Goal: Task Accomplishment & Management: Use online tool/utility

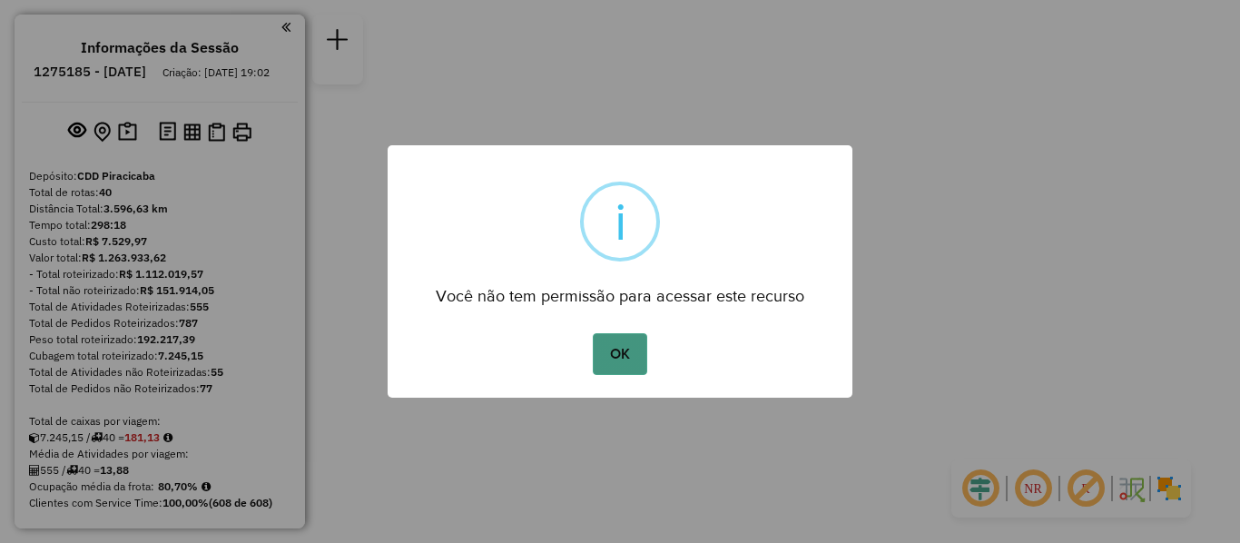
click at [608, 347] on button "OK" at bounding box center [620, 354] width 54 height 42
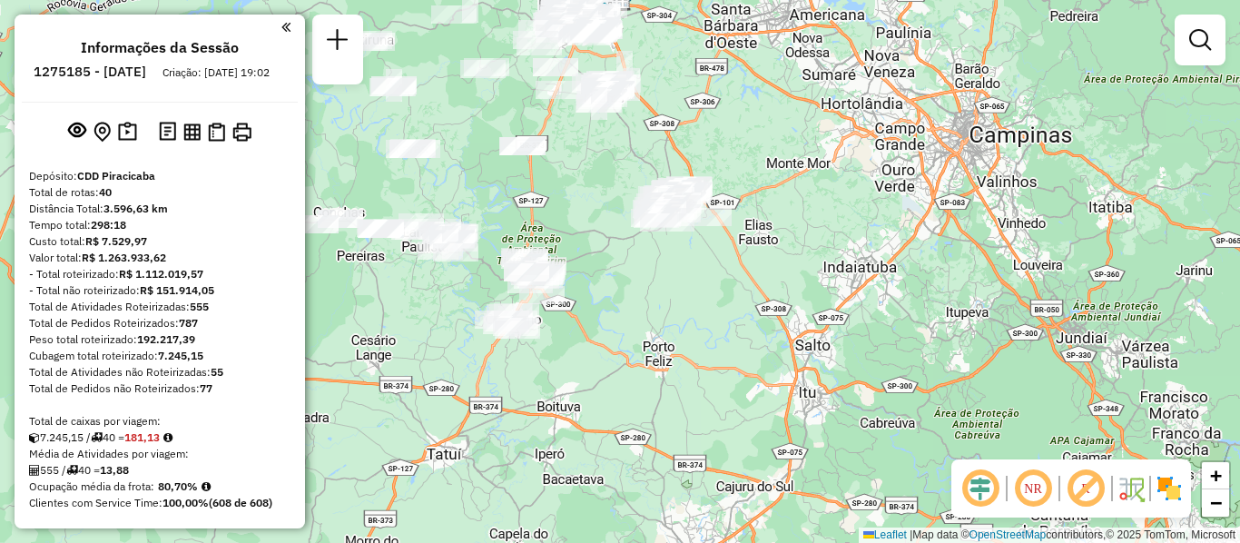
click at [1033, 487] on em at bounding box center [1034, 489] width 44 height 44
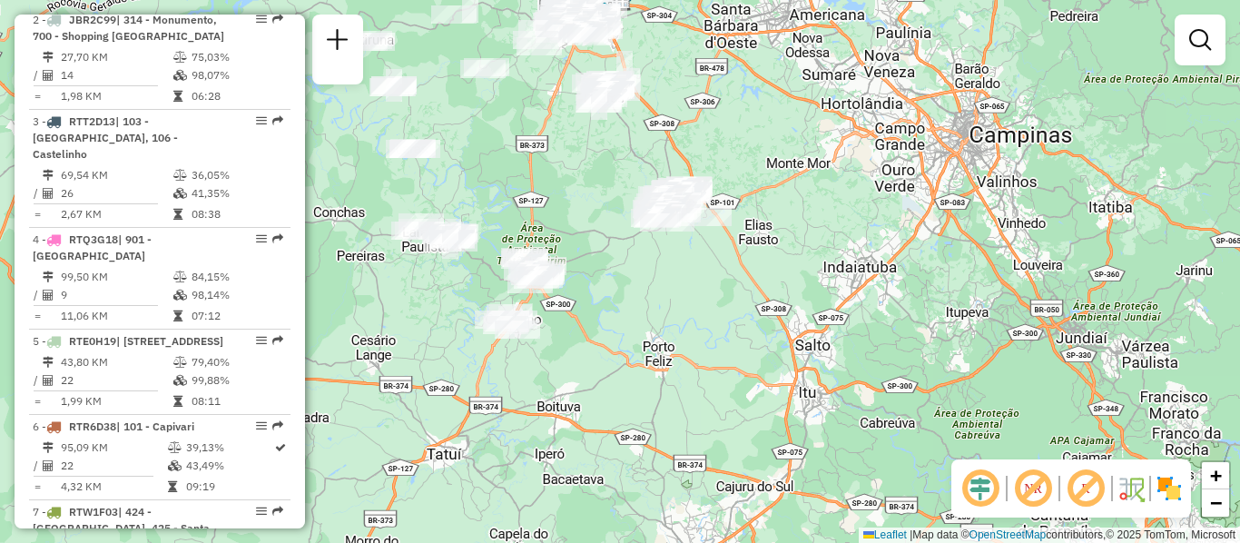
scroll to position [4393, 0]
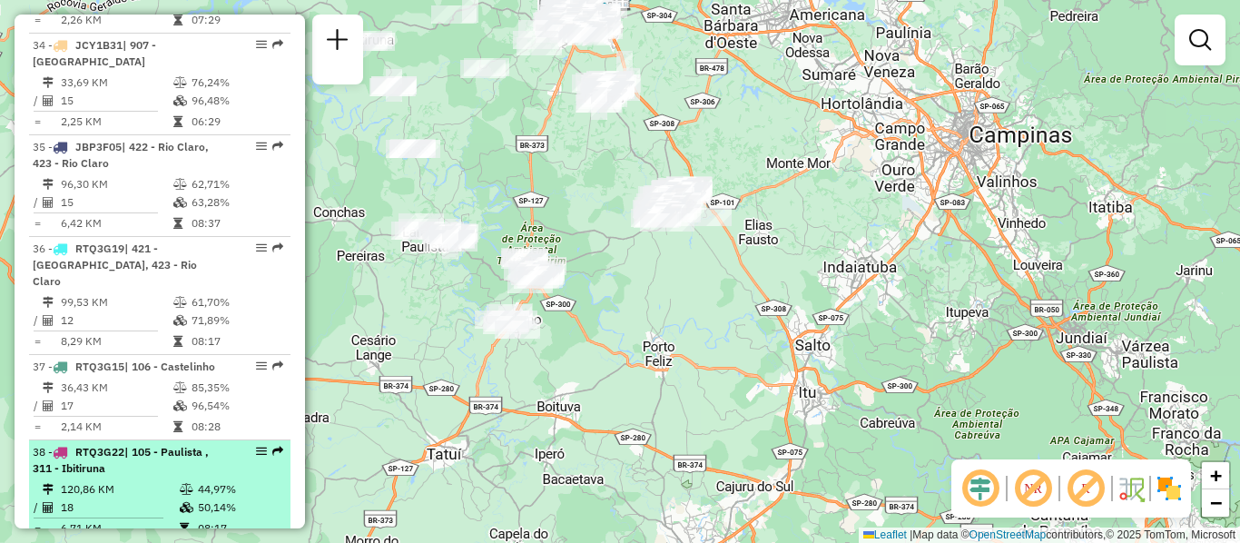
select select "**********"
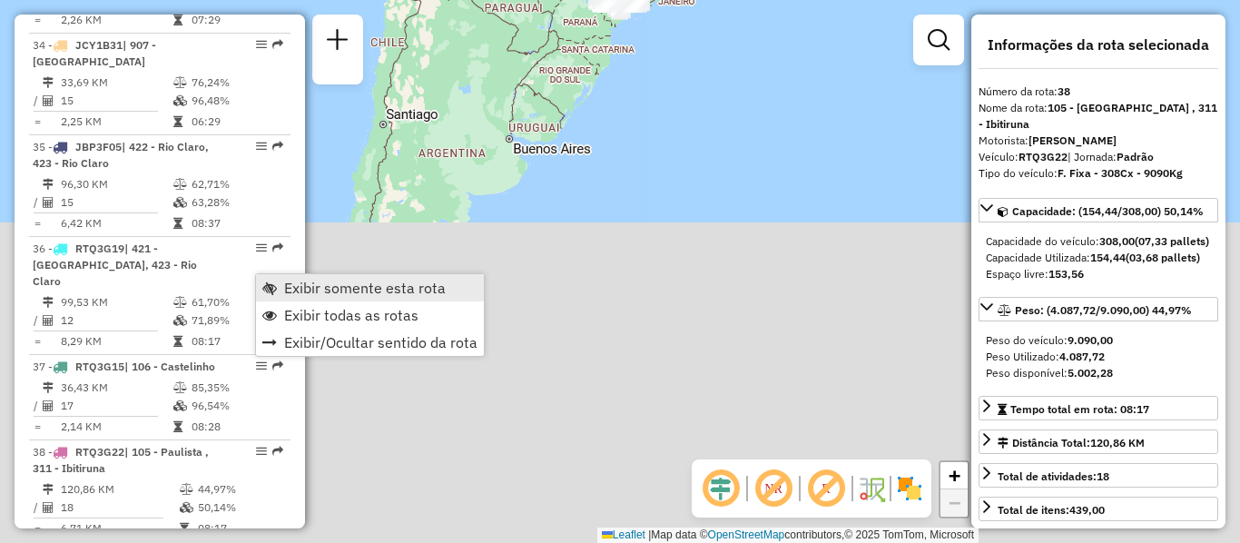
click at [320, 288] on span "Exibir somente esta rota" at bounding box center [365, 288] width 162 height 15
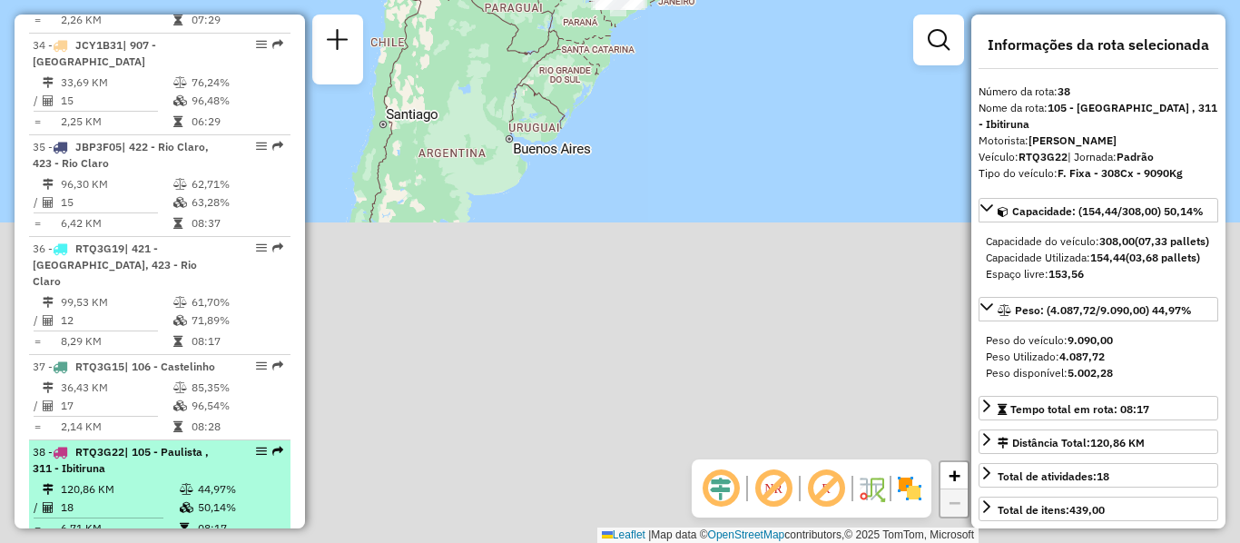
drag, startPoint x: 252, startPoint y: 279, endPoint x: 207, endPoint y: 282, distance: 44.6
click at [207, 444] on div "38 - RTQ3G22 | 105 - Paulista , 311 - Ibitiruna" at bounding box center [129, 460] width 193 height 33
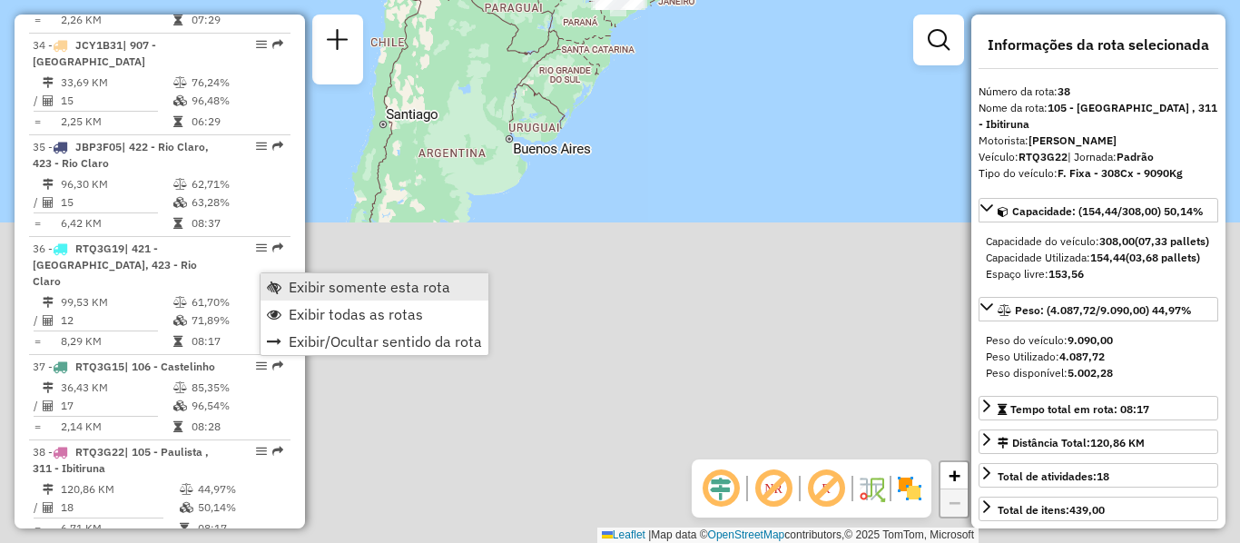
click at [311, 286] on span "Exibir somente esta rota" at bounding box center [370, 287] width 162 height 15
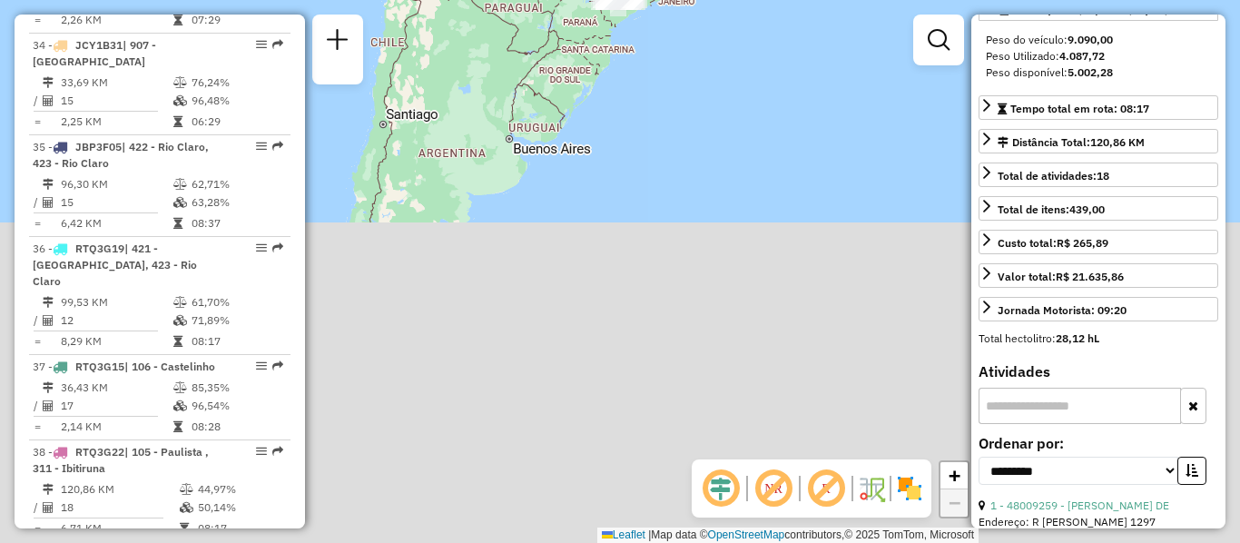
scroll to position [339, 0]
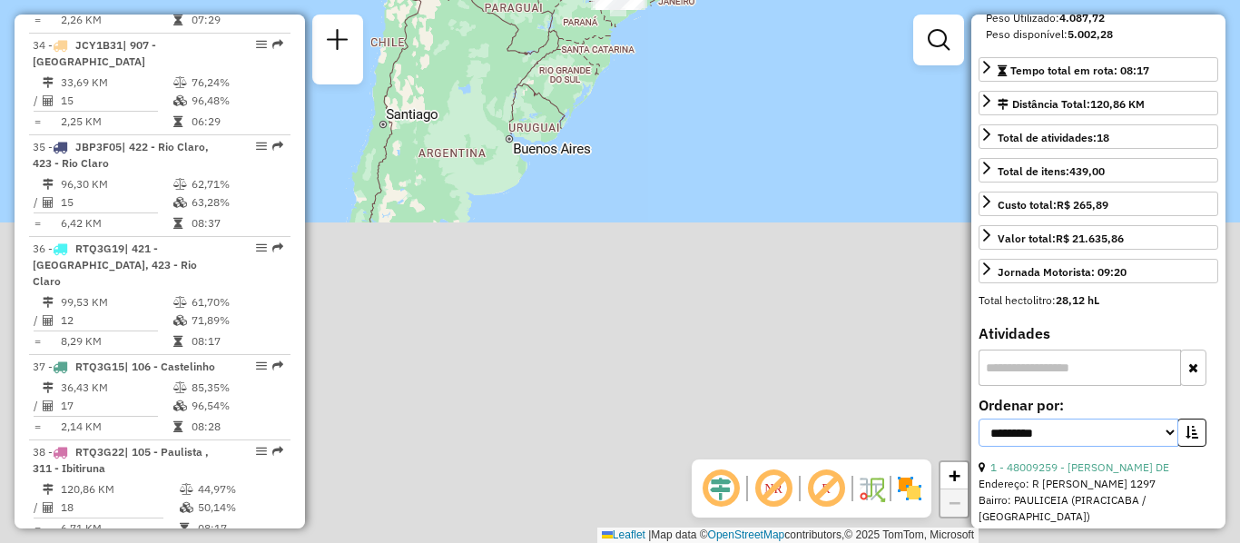
click at [1023, 447] on select "**********" at bounding box center [1079, 433] width 200 height 28
drag, startPoint x: 891, startPoint y: 393, endPoint x: 969, endPoint y: 387, distance: 78.4
click at [894, 393] on div "Janela de atendimento Grade de atendimento Capacidade Transportadoras Veículos …" at bounding box center [620, 271] width 1240 height 543
click at [1038, 386] on input "text" at bounding box center [1080, 368] width 203 height 36
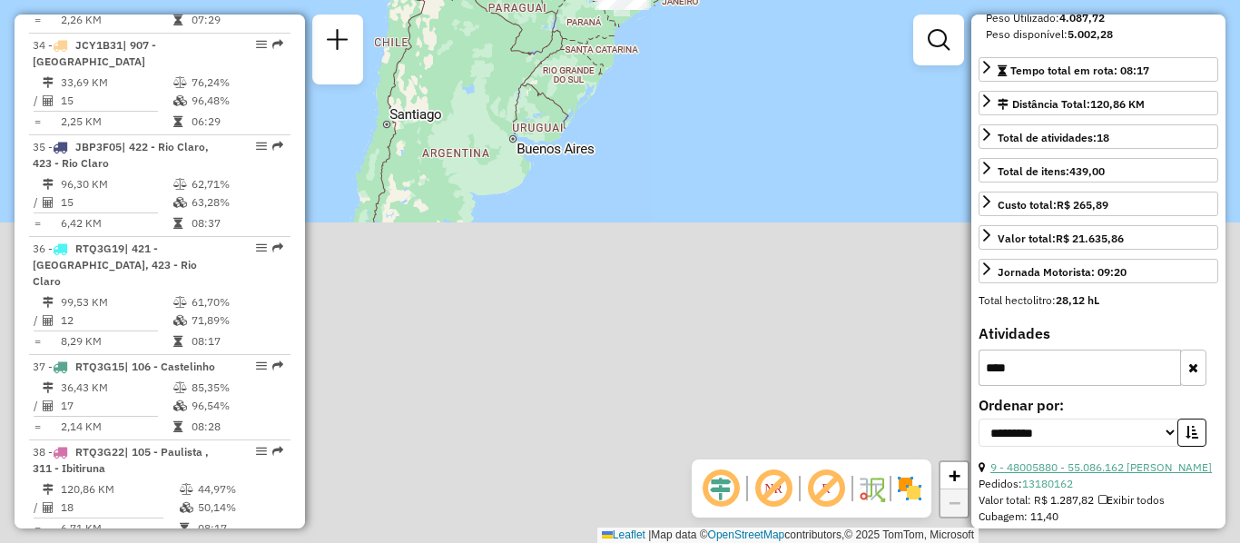
type input "****"
click at [1069, 474] on link "9 - 48005880 - 55.086.162 [PERSON_NAME]" at bounding box center [1102, 467] width 222 height 14
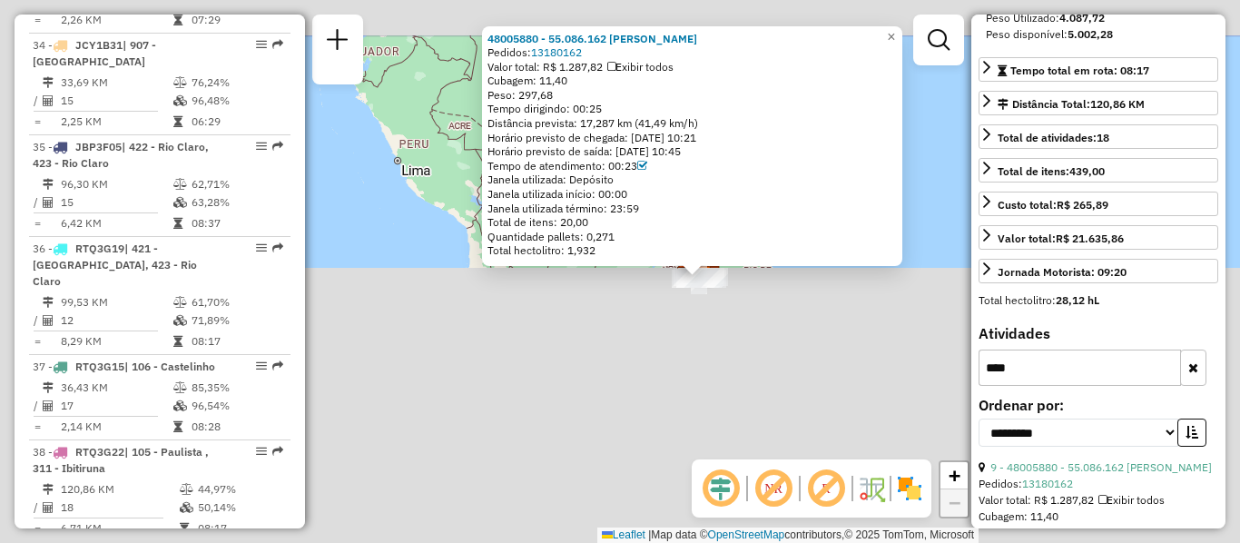
drag, startPoint x: 670, startPoint y: 201, endPoint x: 754, endPoint y: 409, distance: 224.1
click at [754, 409] on div "48005880 - 55.086.162 RAFAELA CRISTINA GIL DE FREIT Pedidos: 13180162 Valor tot…" at bounding box center [620, 271] width 1240 height 543
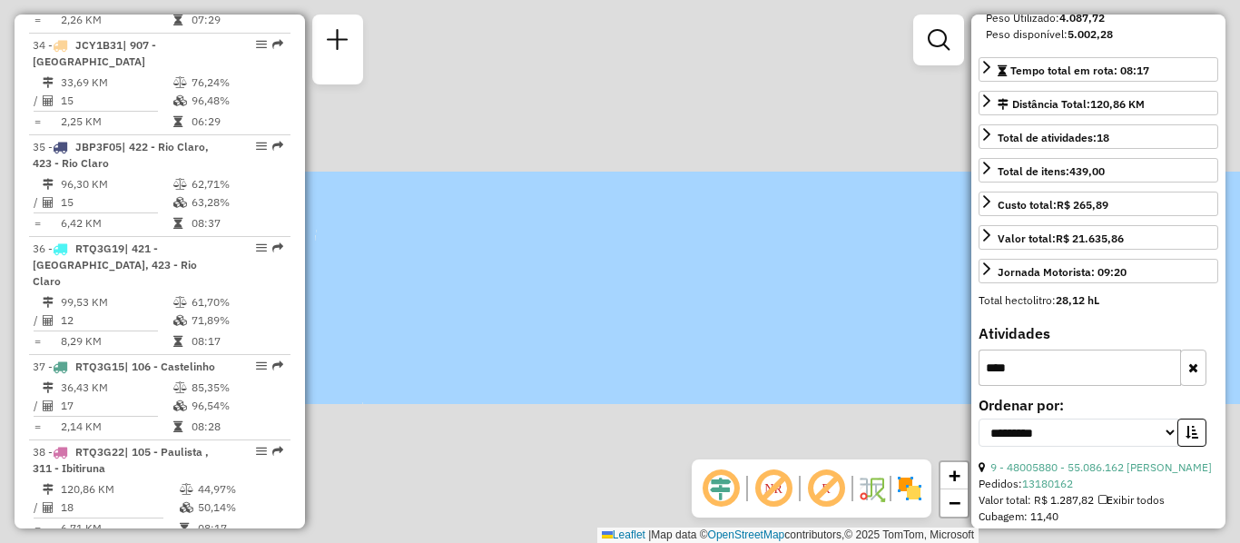
drag, startPoint x: 665, startPoint y: 198, endPoint x: 707, endPoint y: 475, distance: 280.1
click at [707, 475] on hb-router-mapa "Informações da Sessão 1275185 - 13/09/2025 Criação: 12/09/2025 19:02 Depósito: …" at bounding box center [620, 271] width 1240 height 543
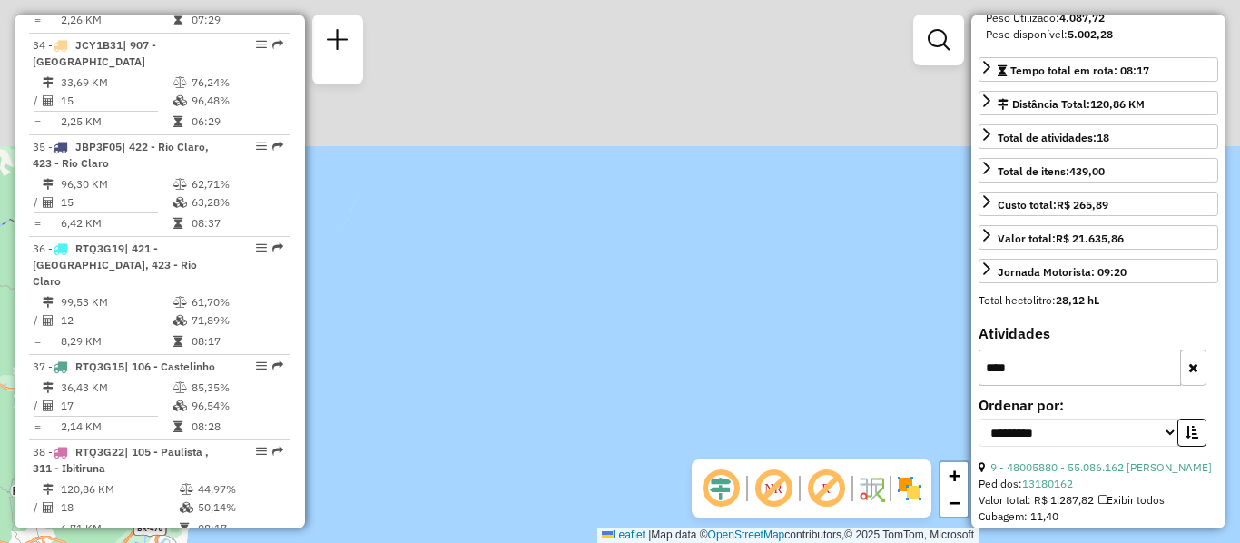
drag, startPoint x: 586, startPoint y: 254, endPoint x: 604, endPoint y: 420, distance: 166.3
click at [597, 406] on div "48005880 - 55.086.162 RAFAELA CRISTINA GIL DE FREIT Pedidos: 13180162 Valor tot…" at bounding box center [620, 271] width 1240 height 543
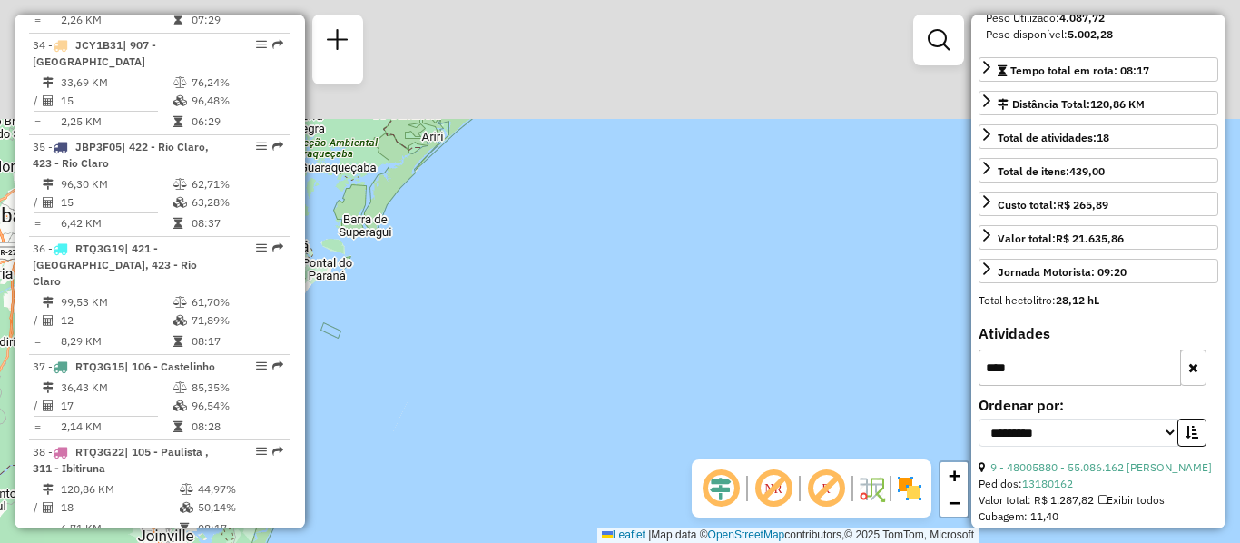
drag, startPoint x: 609, startPoint y: 222, endPoint x: 657, endPoint y: 463, distance: 246.1
click at [655, 450] on div "48005880 - 55.086.162 RAFAELA CRISTINA GIL DE FREIT Pedidos: 13180162 Valor tot…" at bounding box center [620, 271] width 1240 height 543
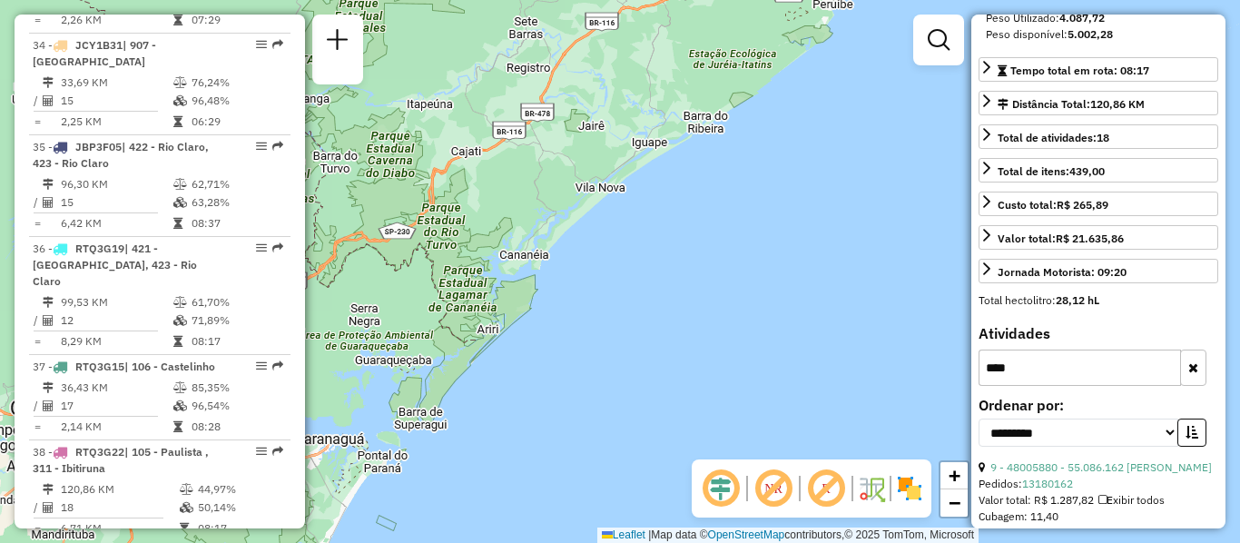
drag, startPoint x: 579, startPoint y: 252, endPoint x: 776, endPoint y: 452, distance: 281.3
click at [757, 444] on div "48005880 - 55.086.162 RAFAELA CRISTINA GIL DE FREIT Pedidos: 13180162 Valor tot…" at bounding box center [620, 271] width 1240 height 543
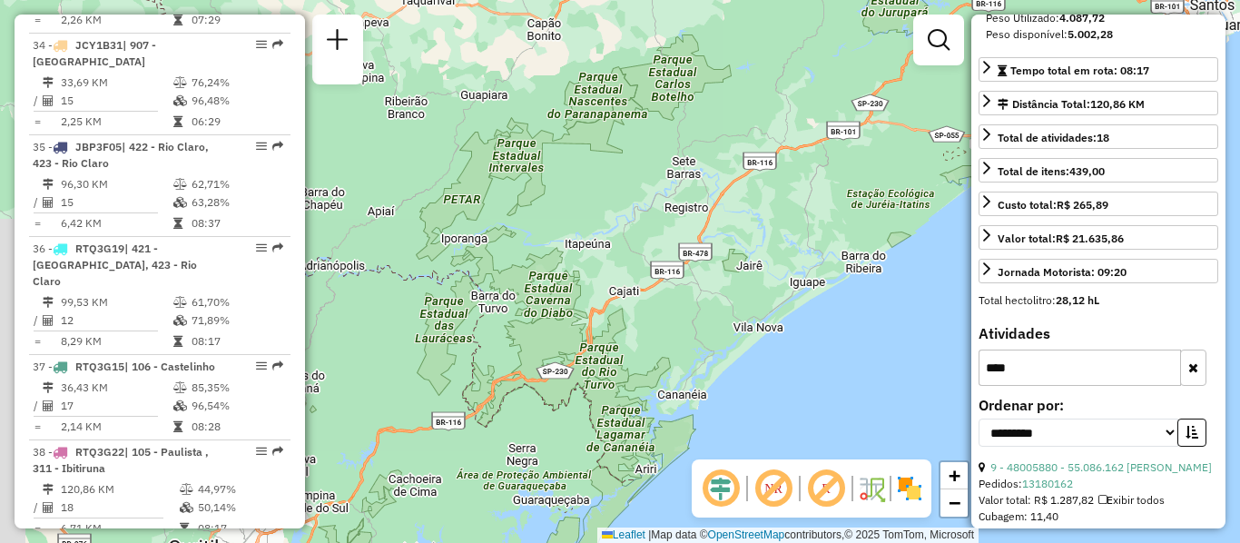
drag, startPoint x: 657, startPoint y: 314, endPoint x: 577, endPoint y: 479, distance: 182.8
click at [577, 478] on div "48005880 - 55.086.162 RAFAELA CRISTINA GIL DE FREIT Pedidos: 13180162 Valor tot…" at bounding box center [620, 271] width 1240 height 543
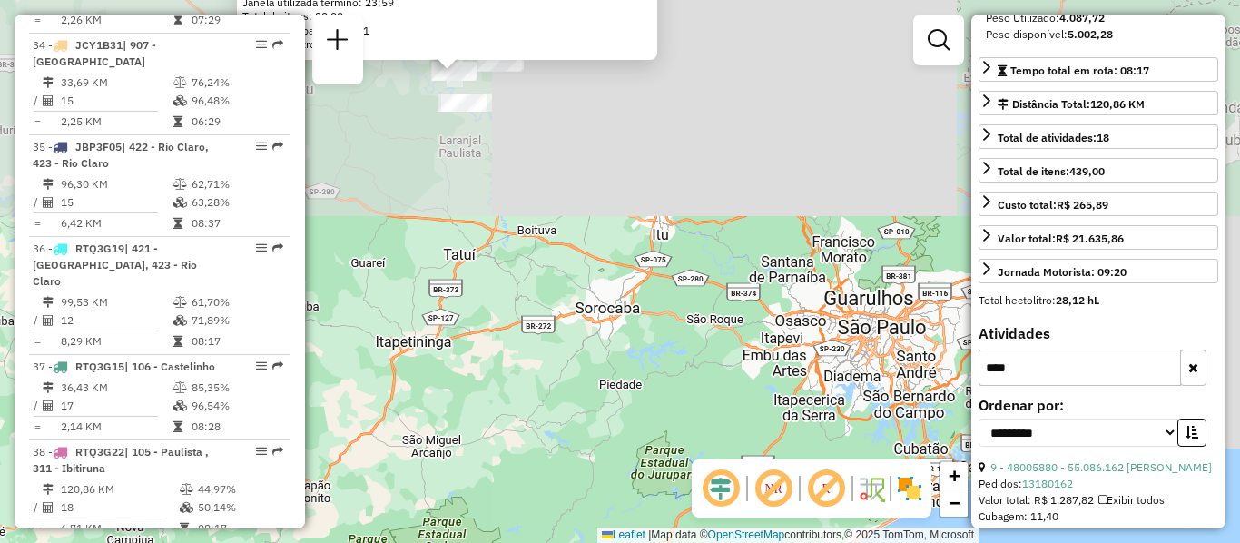
drag, startPoint x: 802, startPoint y: 238, endPoint x: 659, endPoint y: 506, distance: 303.5
click at [659, 521] on div "48005880 - 55.086.162 RAFAELA CRISTINA GIL DE FREIT Pedidos: 13180162 Valor tot…" at bounding box center [620, 271] width 1240 height 543
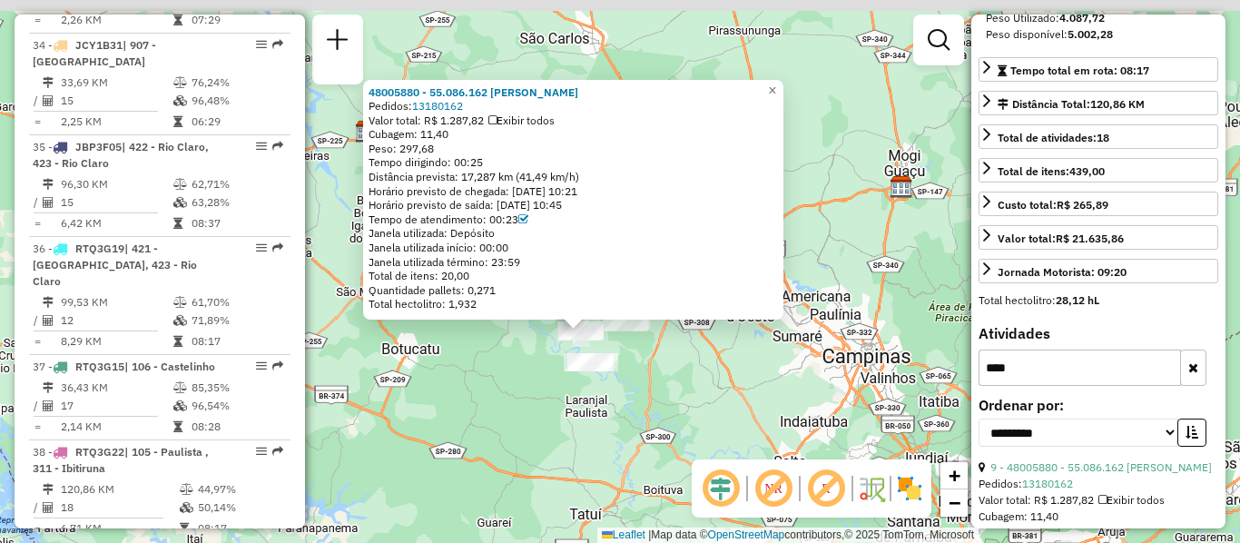
drag, startPoint x: 526, startPoint y: 173, endPoint x: 665, endPoint y: 470, distance: 328.7
click at [665, 470] on div "48005880 - 55.086.162 RAFAELA CRISTINA GIL DE FREIT Pedidos: 13180162 Valor tot…" at bounding box center [620, 271] width 1240 height 543
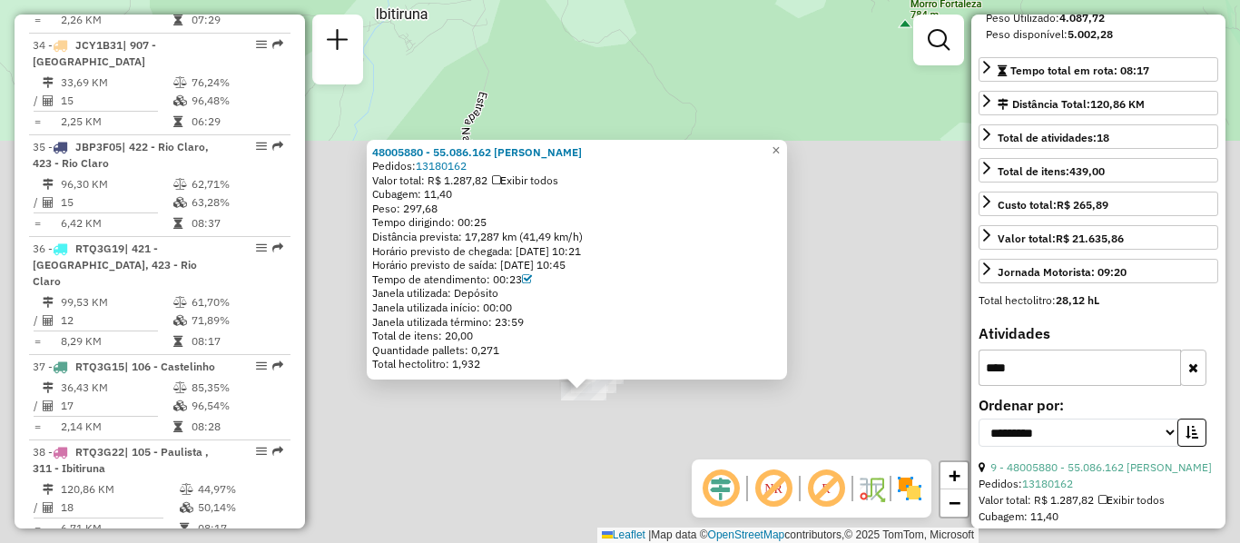
drag, startPoint x: 633, startPoint y: 333, endPoint x: 645, endPoint y: 421, distance: 88.9
click at [644, 420] on div "48005880 - 55.086.162 RAFAELA CRISTINA GIL DE FREIT Pedidos: 13180162 Valor tot…" at bounding box center [620, 271] width 1240 height 543
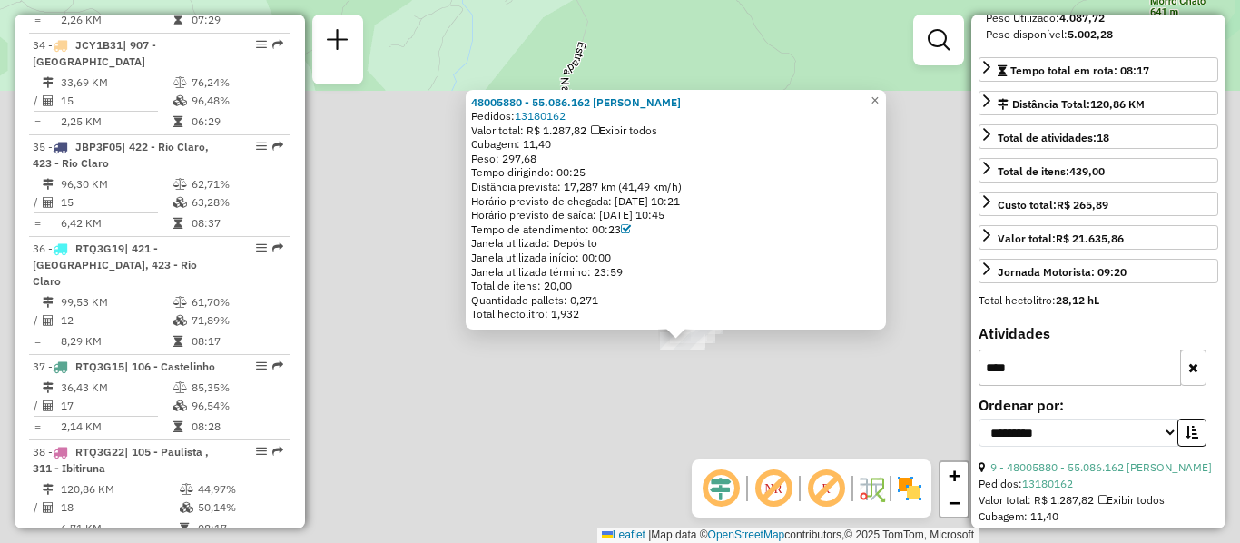
drag, startPoint x: 633, startPoint y: 423, endPoint x: 730, endPoint y: 372, distance: 109.7
click at [730, 372] on div "48005880 - 55.086.162 RAFAELA CRISTINA GIL DE FREIT Pedidos: 13180162 Valor tot…" at bounding box center [620, 271] width 1240 height 543
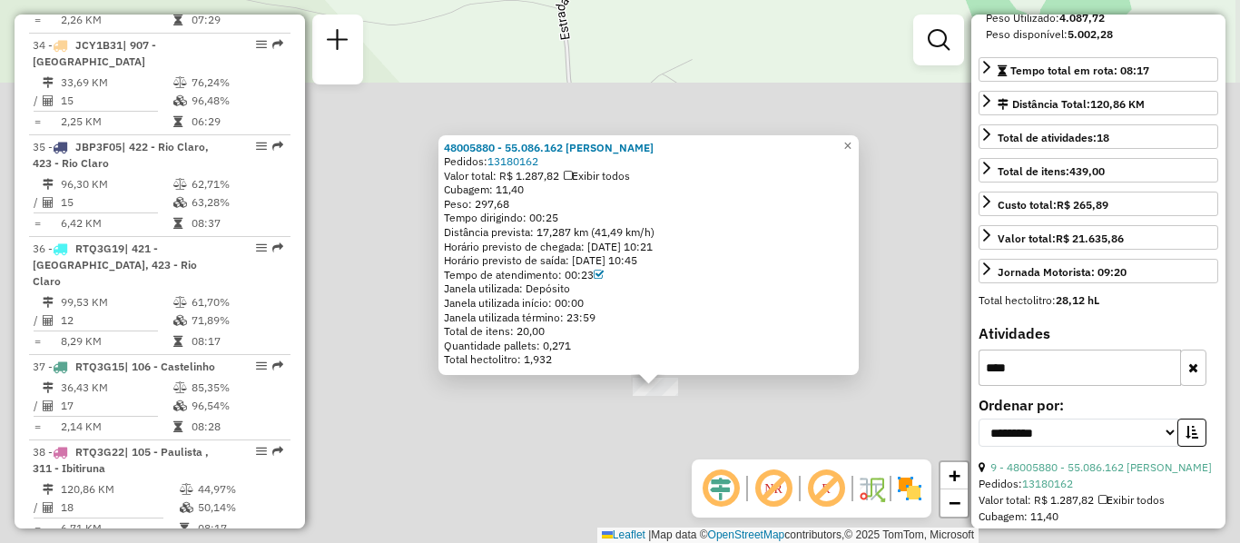
drag, startPoint x: 750, startPoint y: 354, endPoint x: 716, endPoint y: 409, distance: 64.0
click at [716, 409] on div "48005880 - 55.086.162 RAFAELA CRISTINA GIL DE FREIT Pedidos: 13180162 Valor tot…" at bounding box center [620, 271] width 1240 height 543
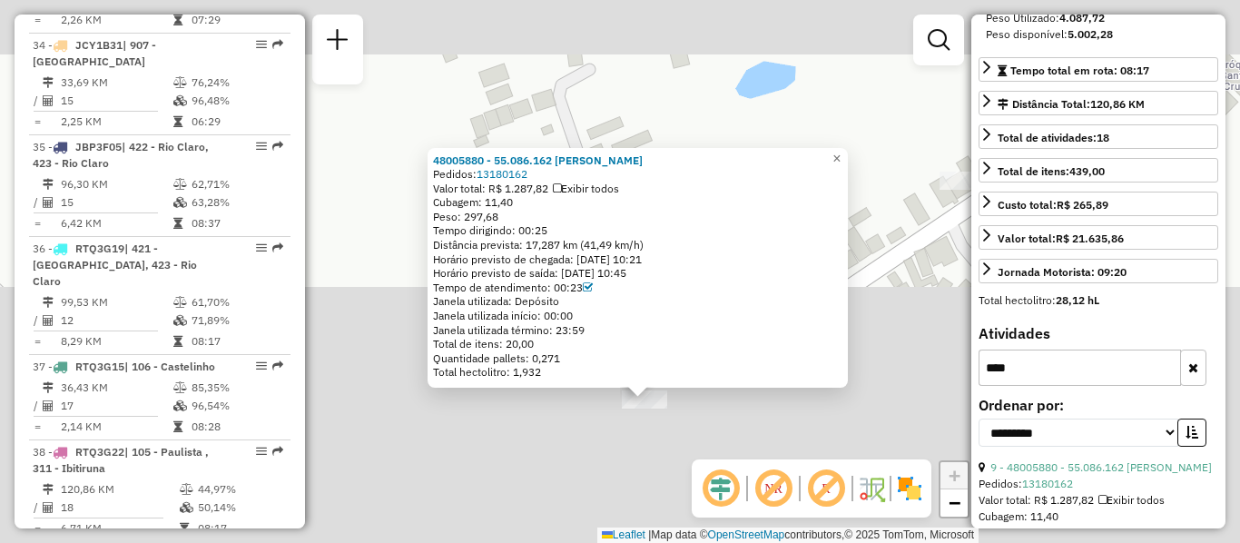
drag, startPoint x: 672, startPoint y: 336, endPoint x: 687, endPoint y: 420, distance: 85.0
click at [687, 420] on div "48005880 - 55.086.162 RAFAELA CRISTINA GIL DE FREIT Pedidos: 13180162 Valor tot…" at bounding box center [620, 271] width 1240 height 543
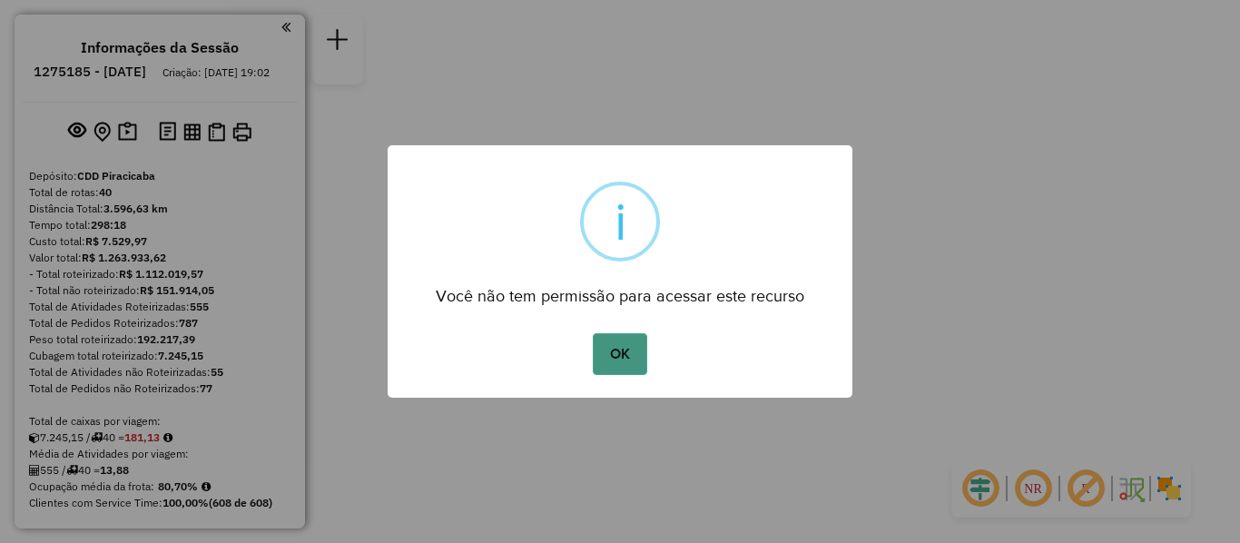
click at [628, 344] on button "OK" at bounding box center [620, 354] width 54 height 42
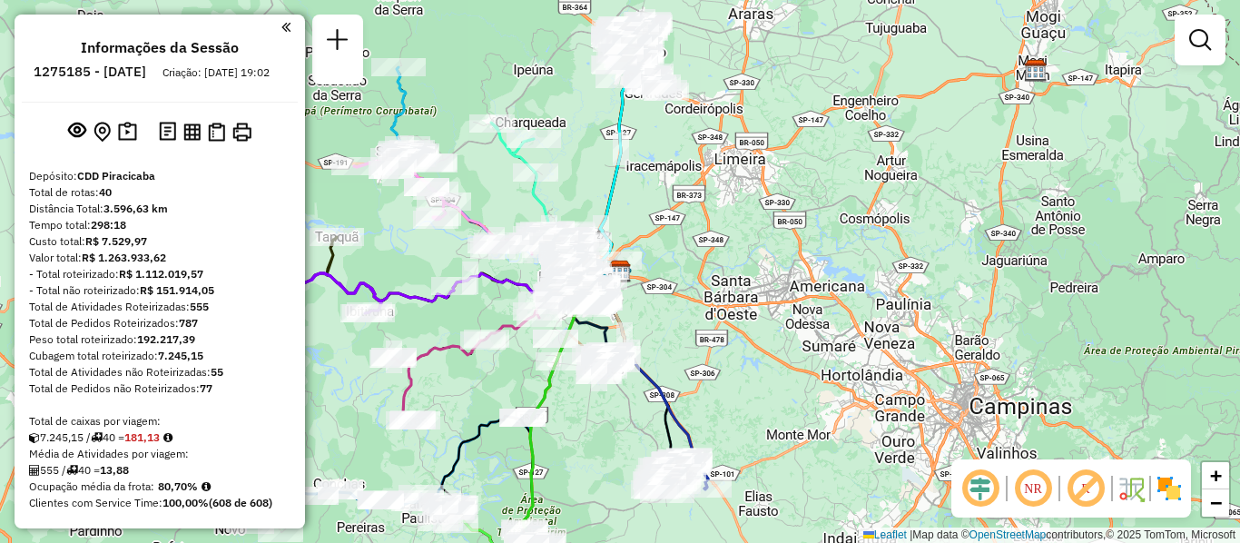
click at [1037, 496] on em at bounding box center [1034, 489] width 44 height 44
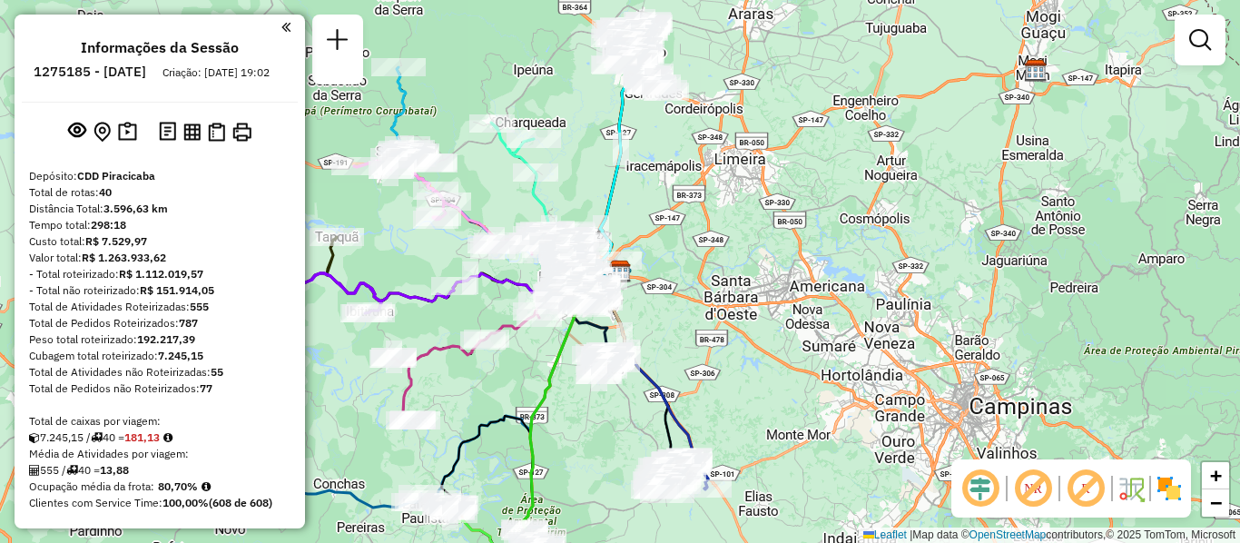
scroll to position [4393, 0]
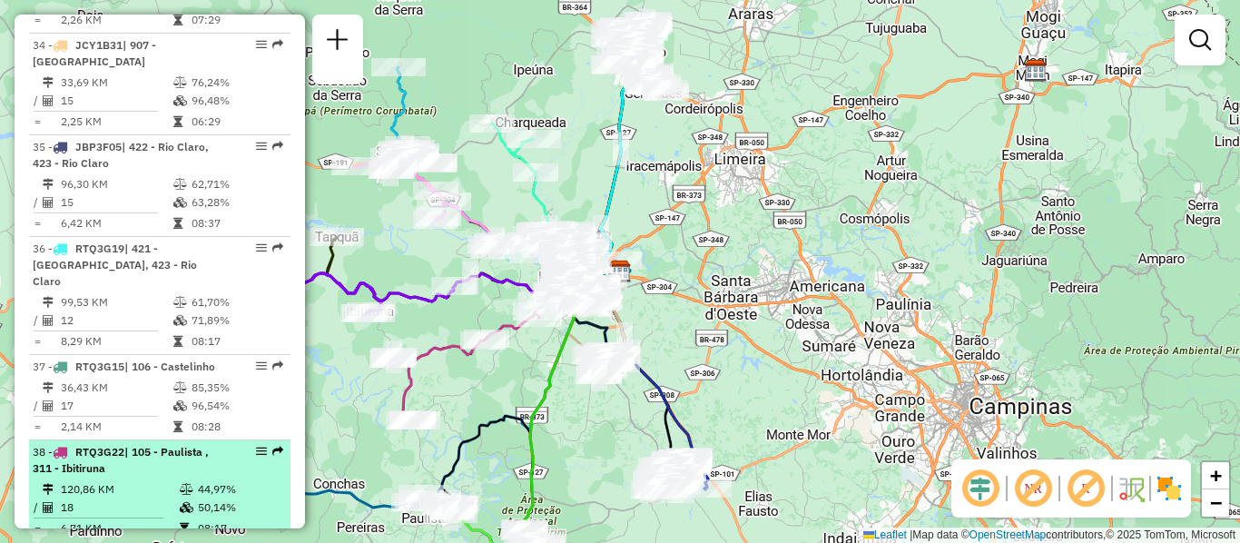
select select "**********"
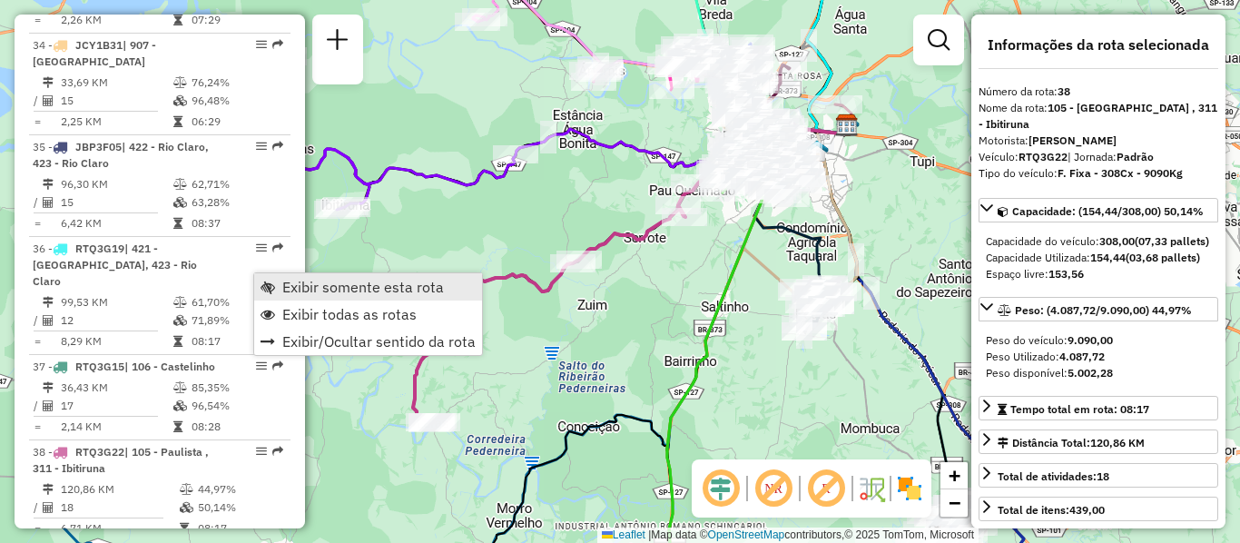
click at [361, 285] on span "Exibir somente esta rota" at bounding box center [363, 287] width 162 height 15
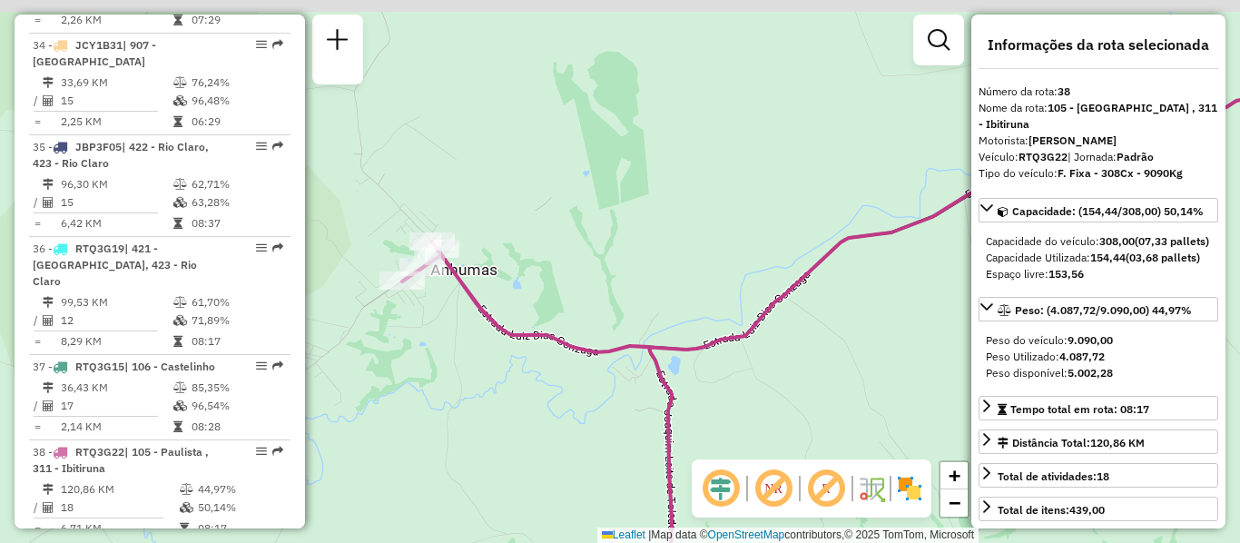
drag, startPoint x: 403, startPoint y: 247, endPoint x: 444, endPoint y: 328, distance: 90.6
click at [444, 328] on div "Janela de atendimento Grade de atendimento Capacidade Transportadoras Veículos …" at bounding box center [620, 271] width 1240 height 543
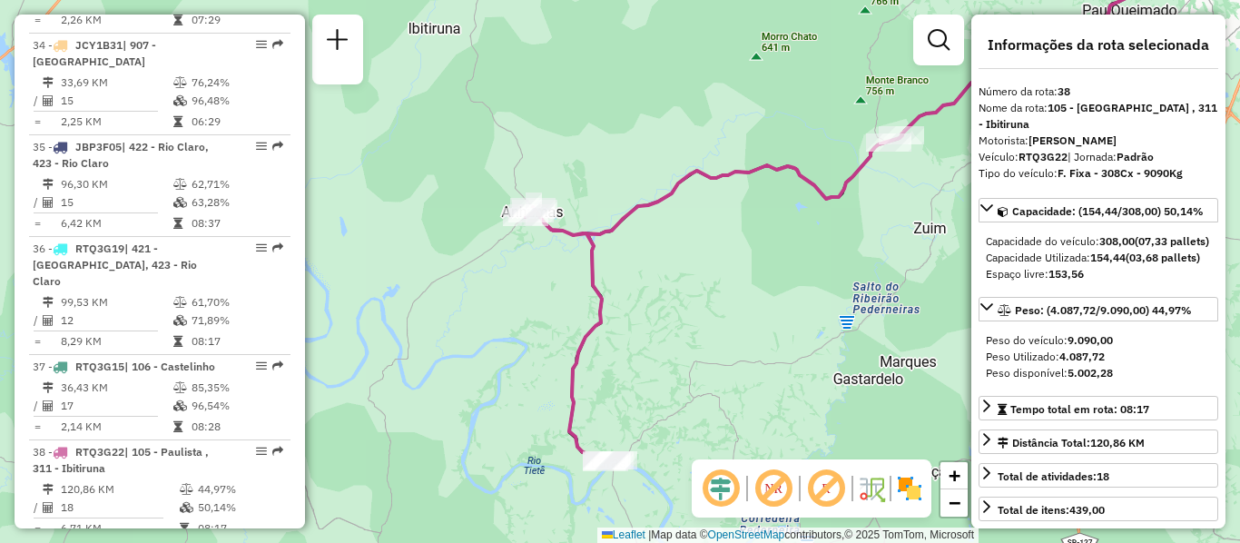
drag, startPoint x: 733, startPoint y: 290, endPoint x: 655, endPoint y: 242, distance: 91.7
click at [657, 242] on div "Janela de atendimento Grade de atendimento Capacidade Transportadoras Veículos …" at bounding box center [620, 271] width 1240 height 543
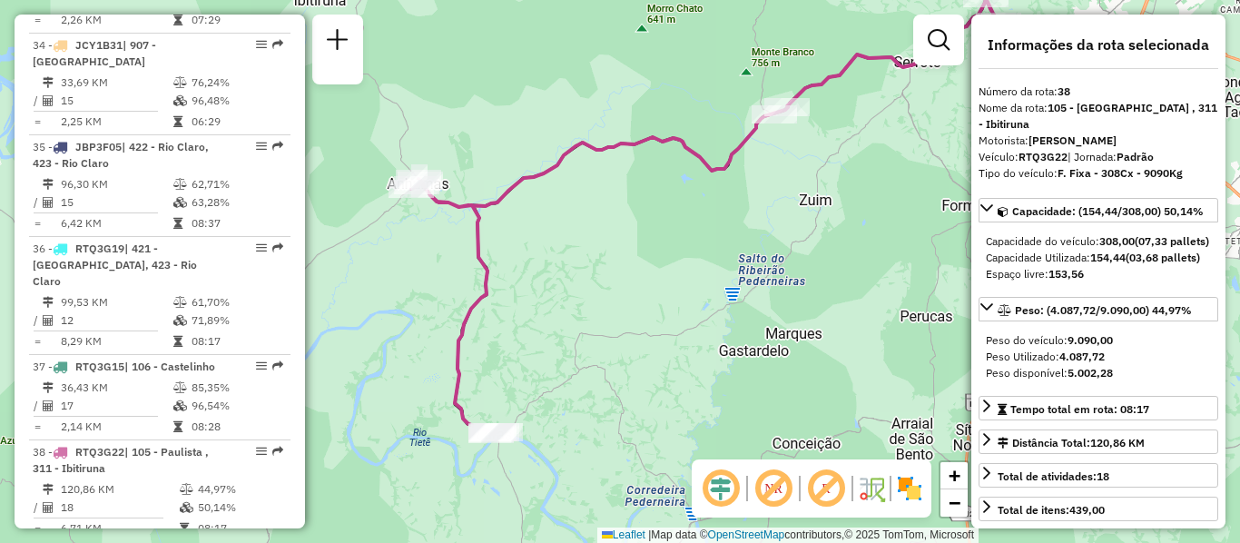
drag, startPoint x: 777, startPoint y: 267, endPoint x: 742, endPoint y: 313, distance: 58.3
click at [742, 313] on div "Janela de atendimento Grade de atendimento Capacidade Transportadoras Veículos …" at bounding box center [620, 271] width 1240 height 543
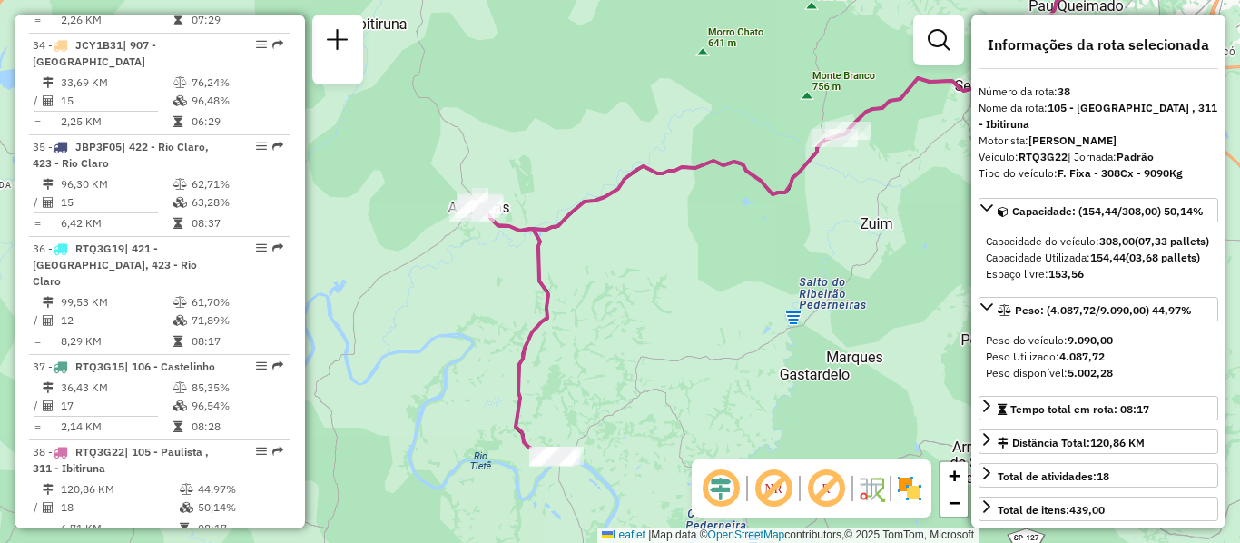
drag, startPoint x: 616, startPoint y: 300, endPoint x: 714, endPoint y: 277, distance: 100.7
click at [714, 277] on div "Janela de atendimento Grade de atendimento Capacidade Transportadoras Veículos …" at bounding box center [620, 271] width 1240 height 543
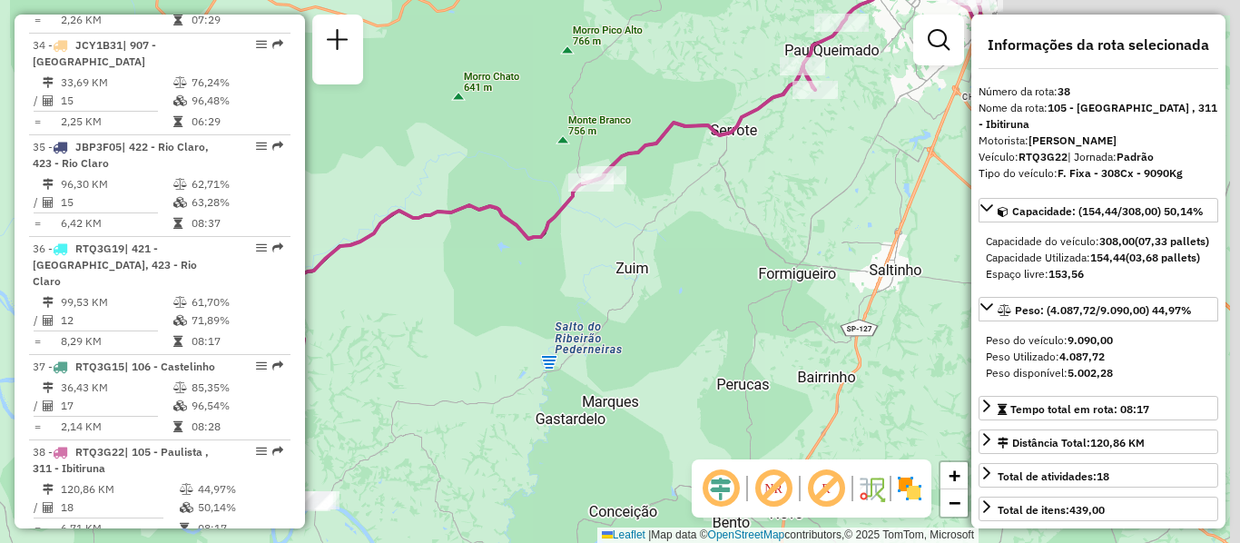
drag, startPoint x: 765, startPoint y: 252, endPoint x: 527, endPoint y: 301, distance: 242.9
click at [531, 297] on div "Janela de atendimento Grade de atendimento Capacidade Transportadoras Veículos …" at bounding box center [620, 271] width 1240 height 543
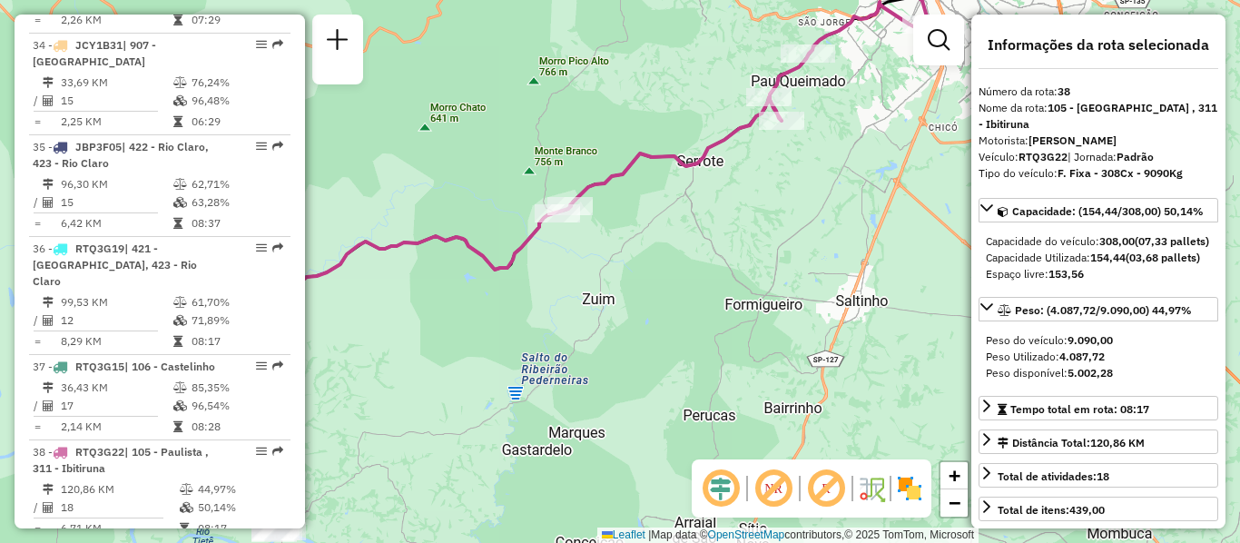
drag, startPoint x: 808, startPoint y: 242, endPoint x: 725, endPoint y: 406, distance: 183.6
click at [728, 400] on div "Janela de atendimento Grade de atendimento Capacidade Transportadoras Veículos …" at bounding box center [620, 271] width 1240 height 543
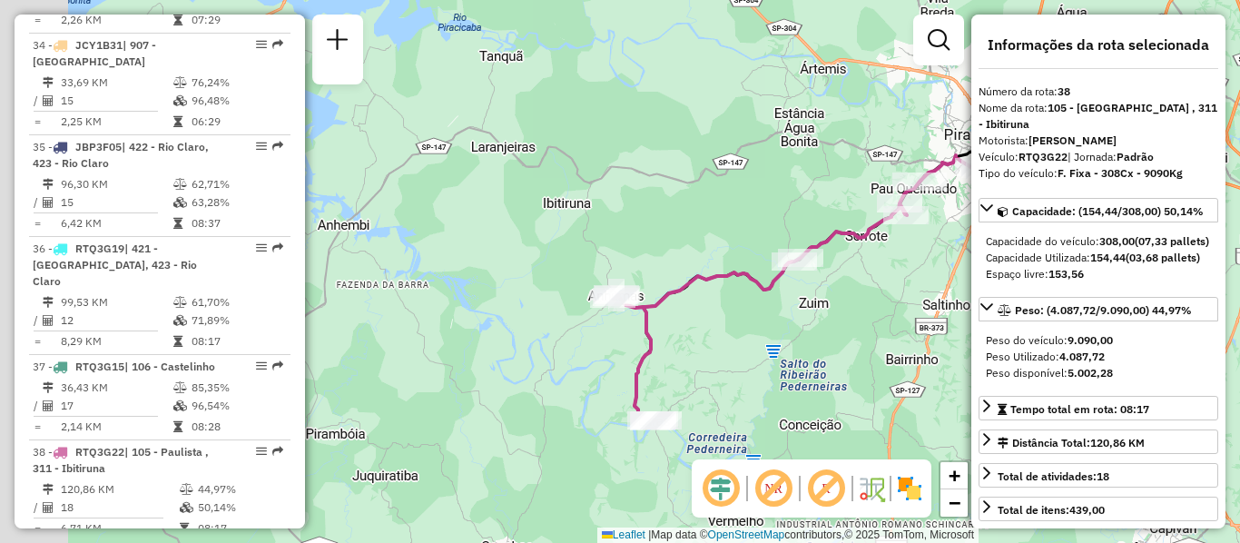
drag, startPoint x: 756, startPoint y: 323, endPoint x: 793, endPoint y: 314, distance: 37.4
click at [792, 314] on div "Janela de atendimento Grade de atendimento Capacidade Transportadoras Veículos …" at bounding box center [620, 271] width 1240 height 543
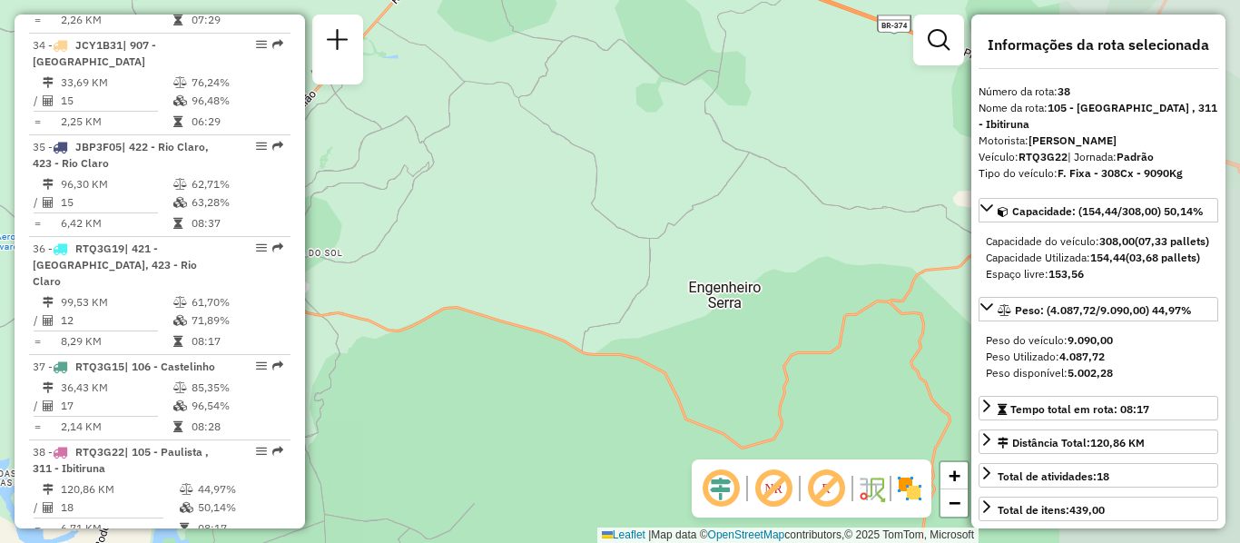
drag, startPoint x: 821, startPoint y: 258, endPoint x: 397, endPoint y: 300, distance: 426.1
click at [396, 299] on div "Janela de atendimento Grade de atendimento Capacidade Transportadoras Veículos …" at bounding box center [620, 271] width 1240 height 543
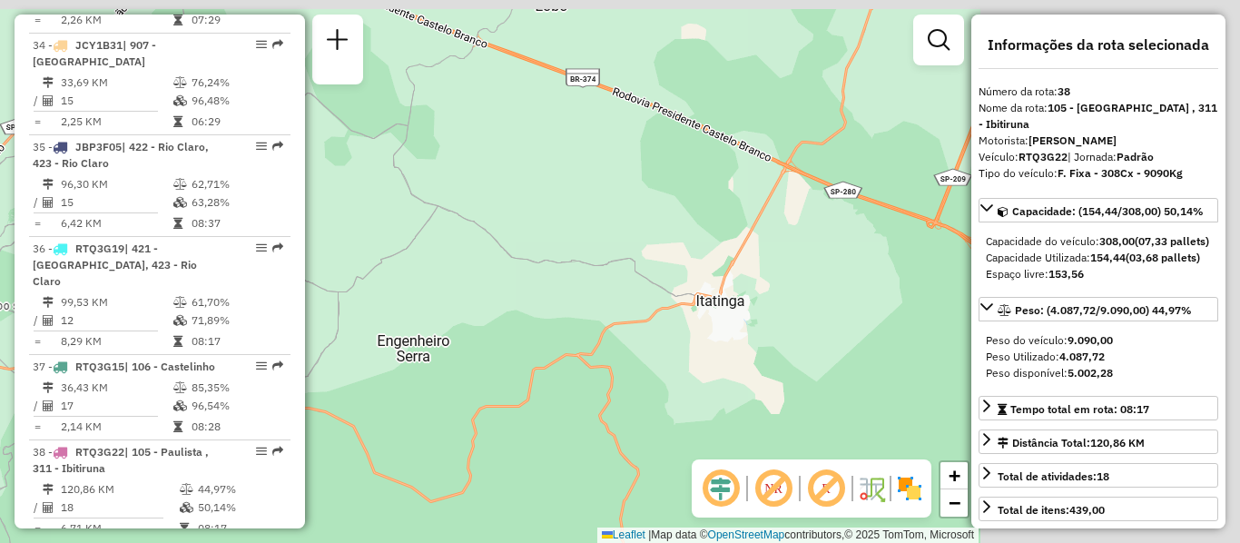
drag, startPoint x: 718, startPoint y: 198, endPoint x: 484, endPoint y: 257, distance: 241.6
click at [499, 251] on div "Janela de atendimento Grade de atendimento Capacidade Transportadoras Veículos …" at bounding box center [620, 271] width 1240 height 543
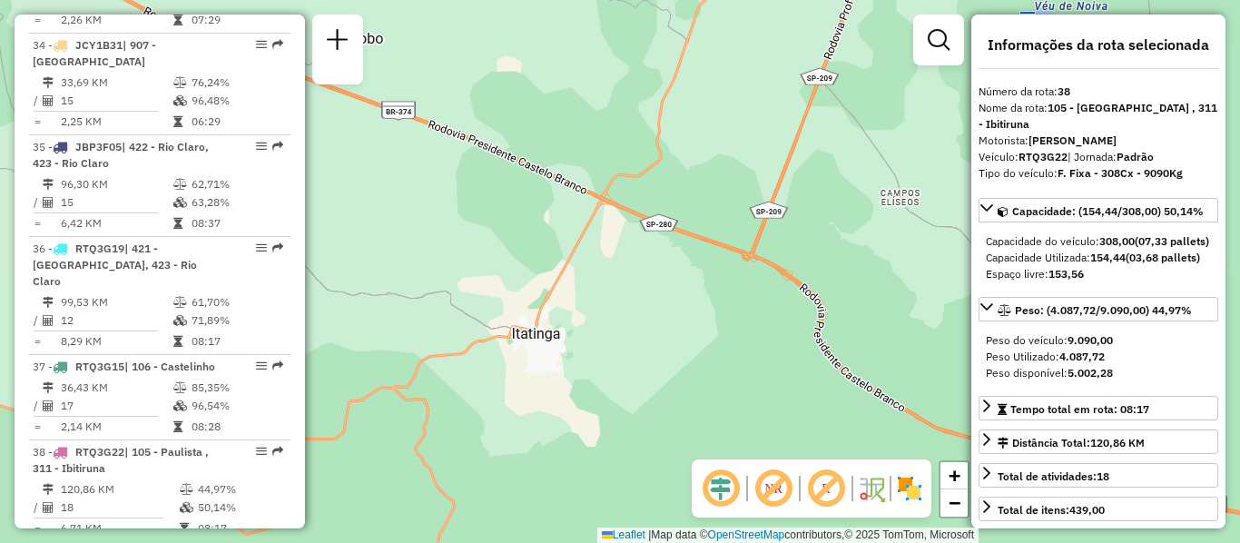
drag, startPoint x: 705, startPoint y: 271, endPoint x: 499, endPoint y: 331, distance: 213.8
click at [507, 329] on div "Janela de atendimento Grade de atendimento Capacidade Transportadoras Veículos …" at bounding box center [620, 271] width 1240 height 543
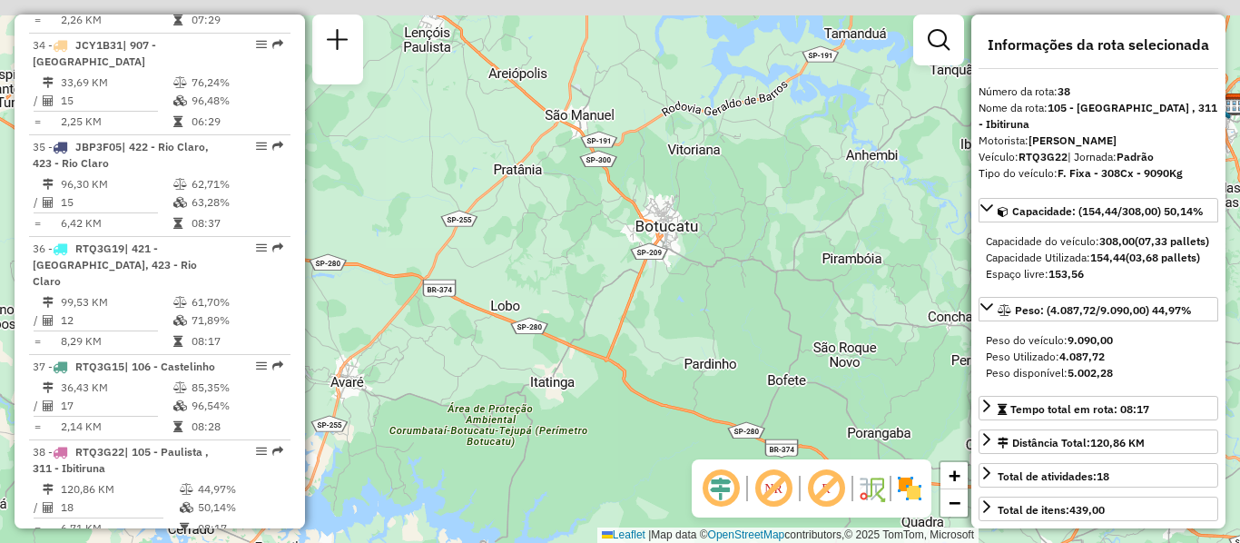
drag, startPoint x: 769, startPoint y: 253, endPoint x: 640, endPoint y: 390, distance: 187.6
click at [643, 387] on div "Janela de atendimento Grade de atendimento Capacidade Transportadoras Veículos …" at bounding box center [620, 271] width 1240 height 543
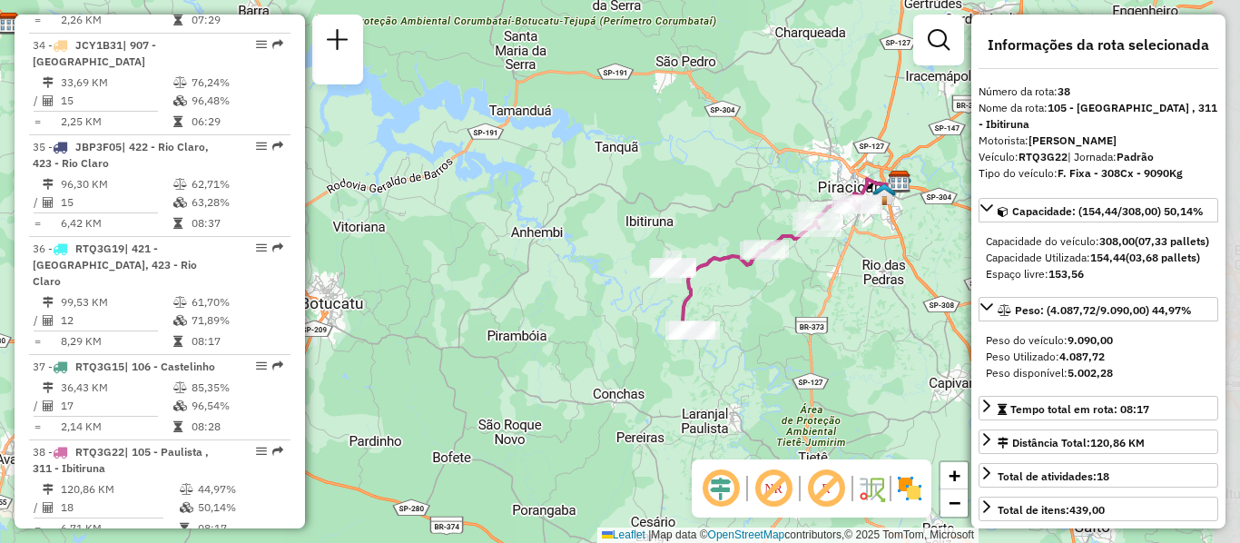
drag, startPoint x: 845, startPoint y: 285, endPoint x: 548, endPoint y: 295, distance: 296.2
click at [548, 295] on div "Janela de atendimento Grade de atendimento Capacidade Transportadoras Veículos …" at bounding box center [620, 271] width 1240 height 543
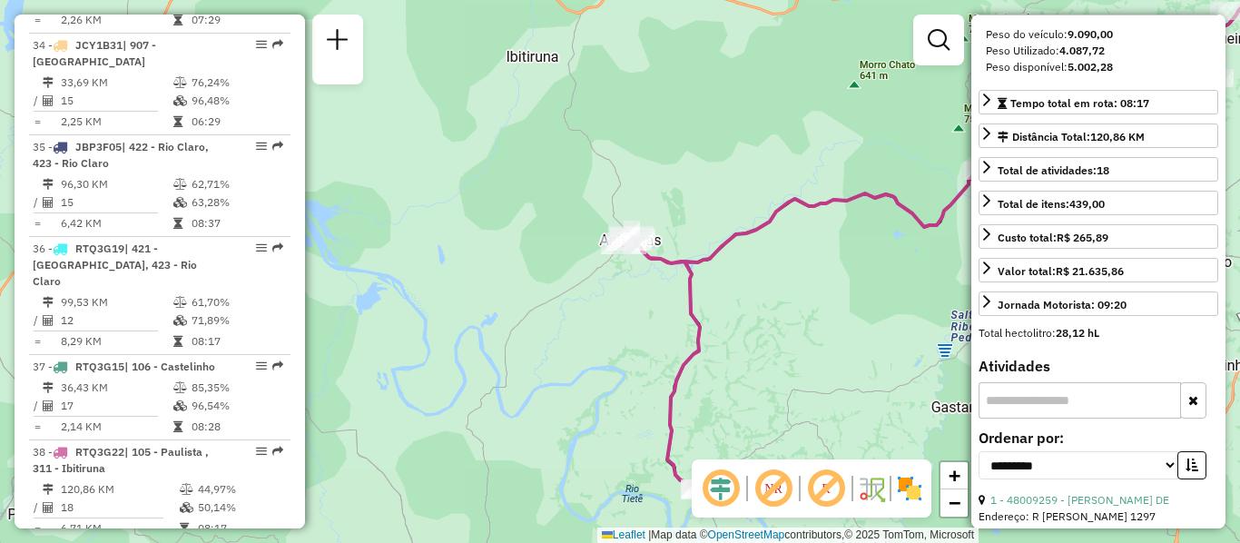
scroll to position [353, 0]
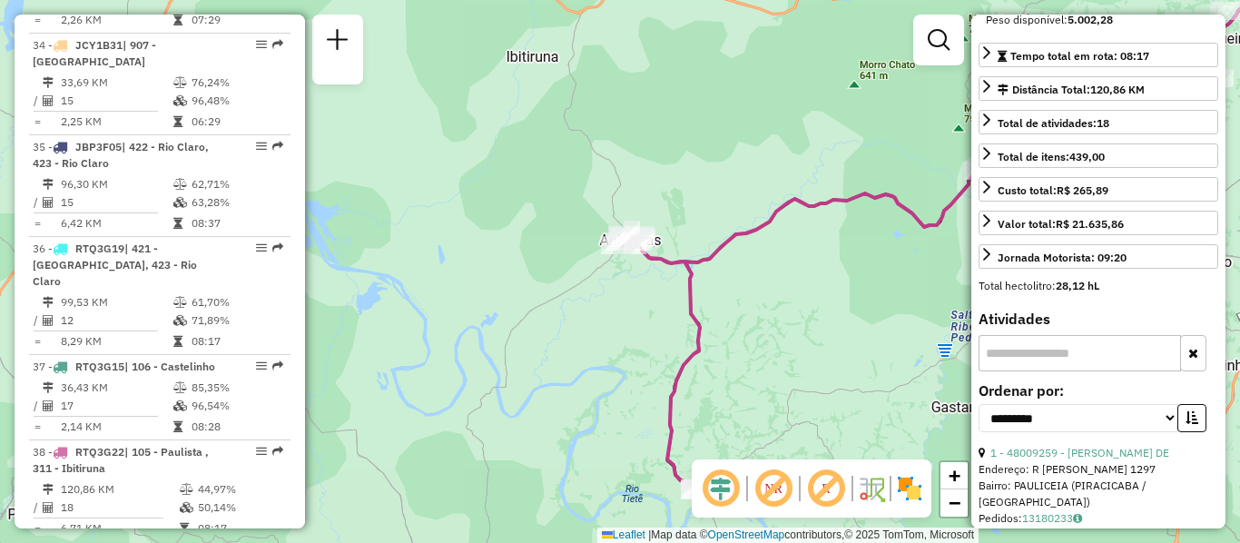
click at [1024, 367] on input "text" at bounding box center [1080, 353] width 203 height 36
type input "****"
click at [1140, 460] on link "9 - 48005880 - 55.086.162 [PERSON_NAME]" at bounding box center [1102, 453] width 222 height 14
